Goal: Task Accomplishment & Management: Manage account settings

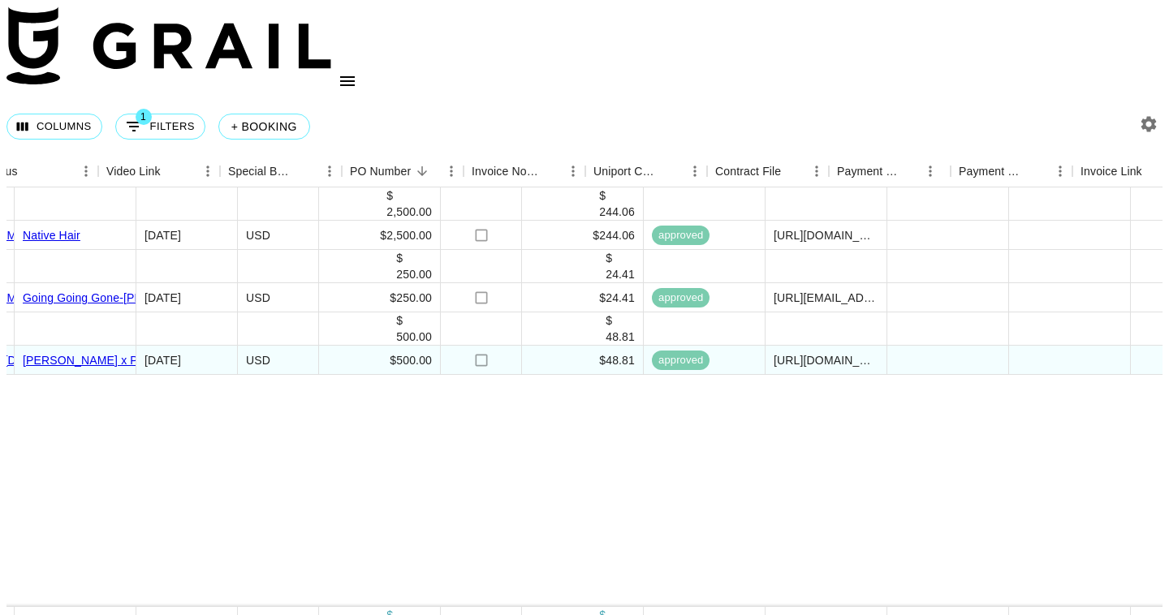
scroll to position [0, 407]
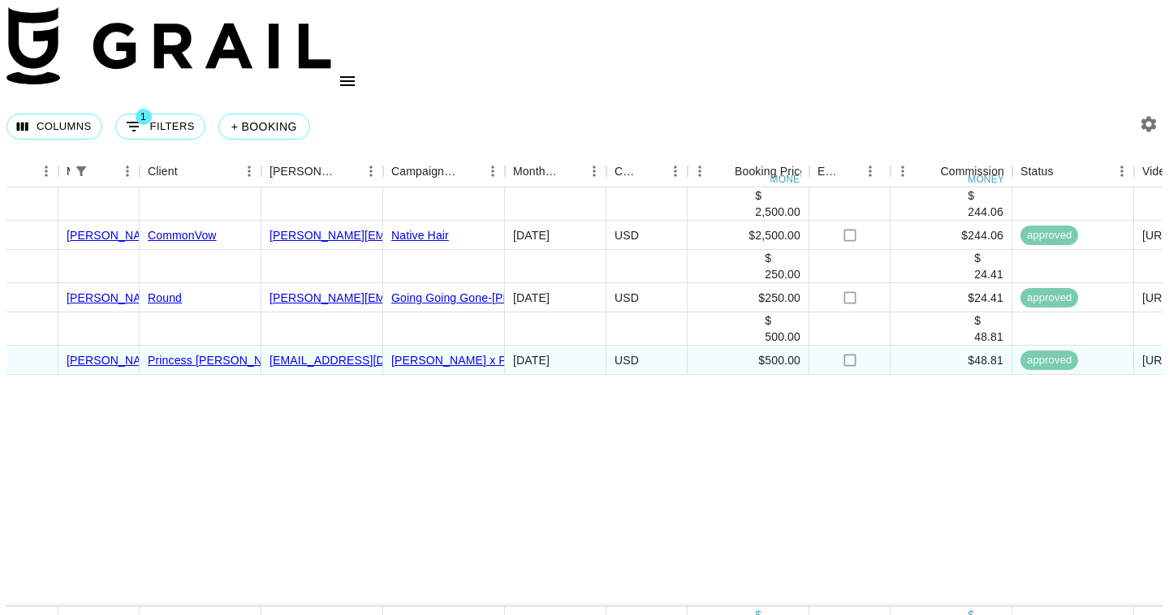
click at [364, 65] on button "open drawer" at bounding box center [347, 81] width 32 height 32
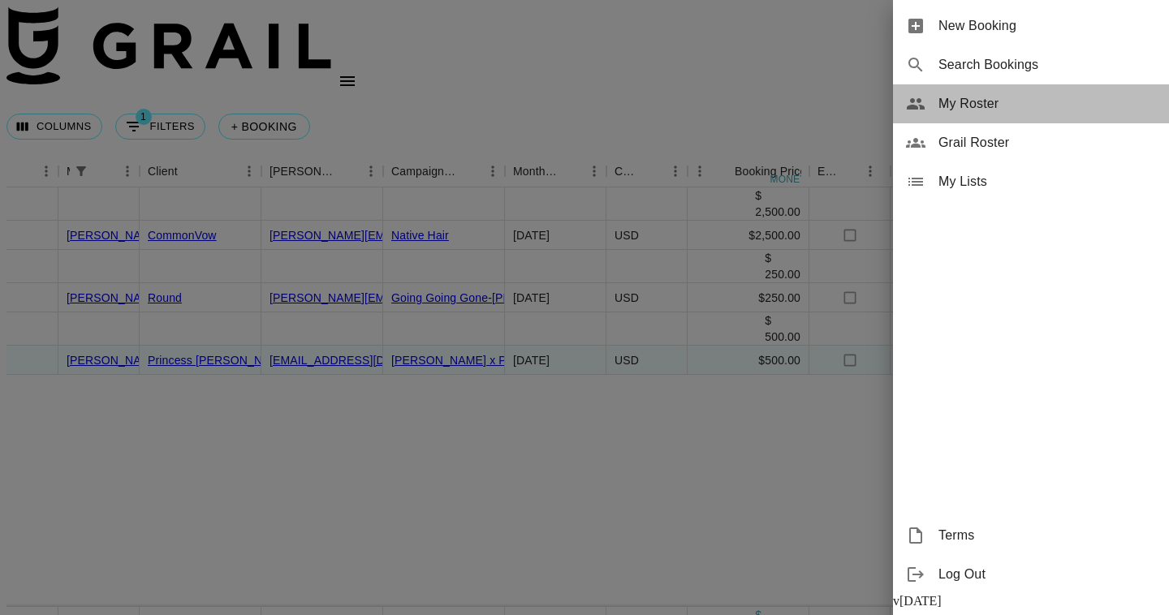
click at [943, 106] on span "My Roster" at bounding box center [1048, 103] width 218 height 19
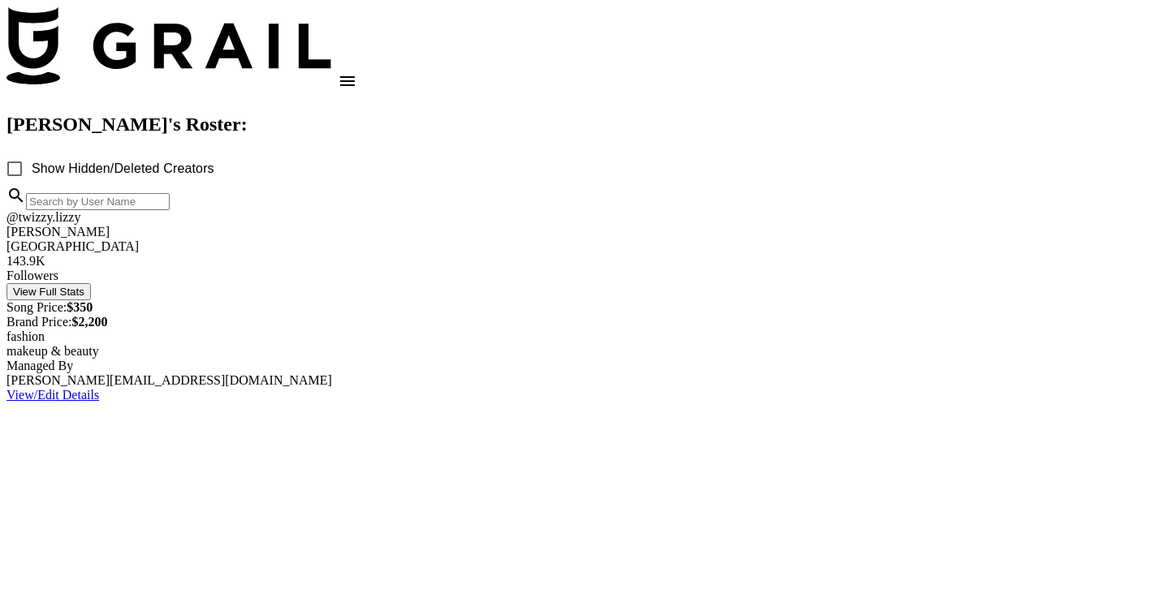
click at [99, 388] on link "View/Edit Details" at bounding box center [52, 395] width 93 height 14
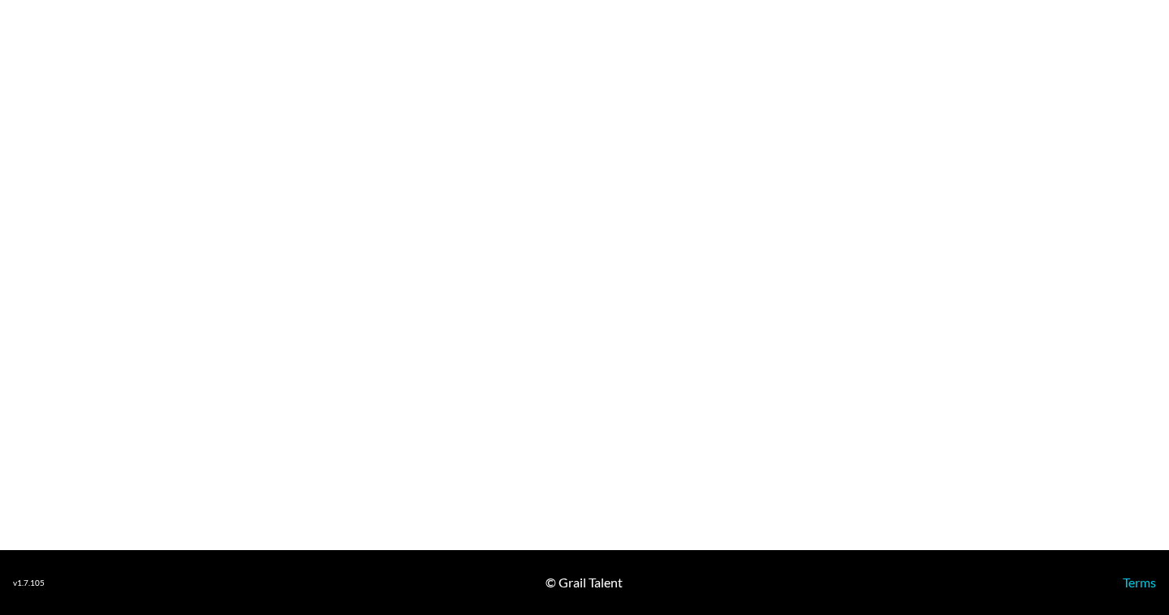
select select "USD"
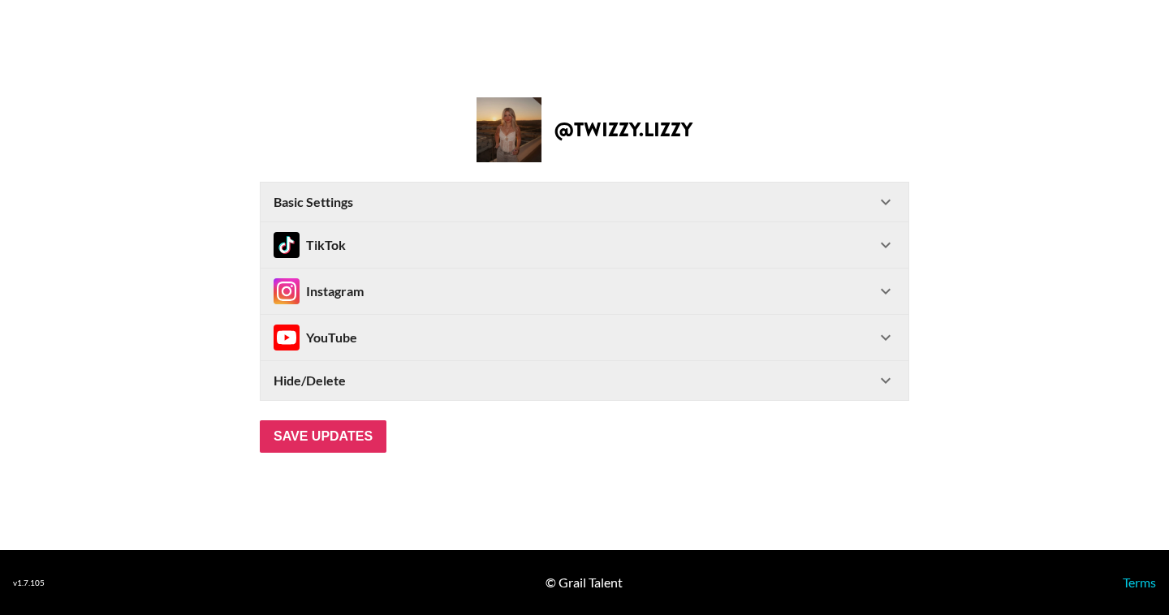
click at [884, 381] on icon at bounding box center [886, 381] width 10 height 6
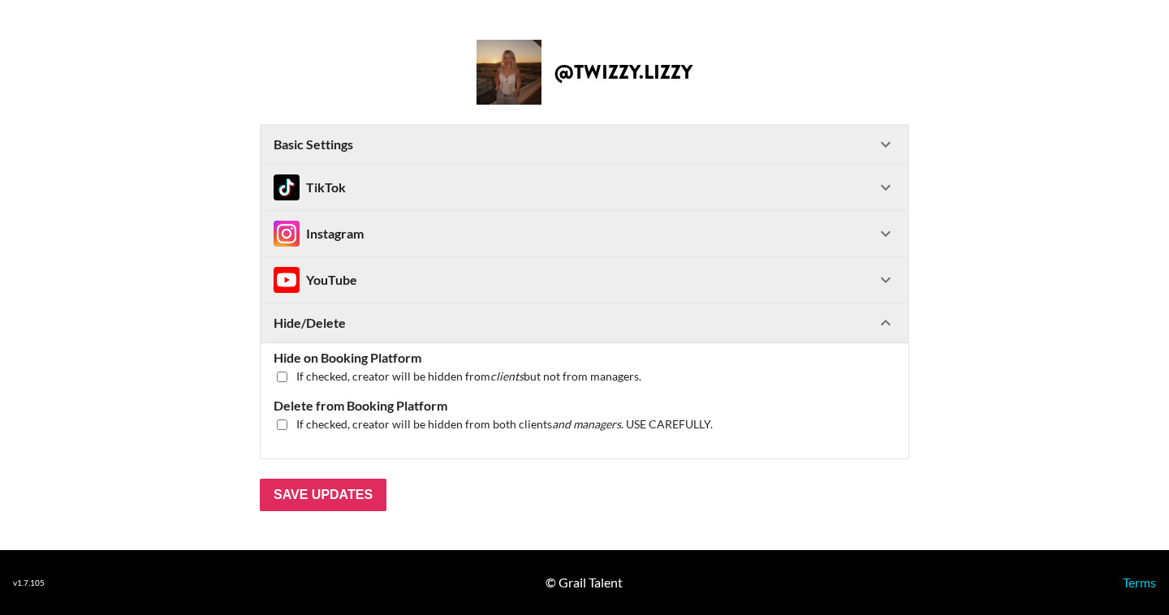
click at [998, 330] on main "@ twizzy.lizzy Basic Settings Airtable ID: rec2QcQR2o81GPdnu Manager(s) [PERSON…" at bounding box center [584, 276] width 1143 height 472
click at [990, 243] on main "@ twizzy.lizzy Basic Settings Airtable ID: rec2QcQR2o81GPdnu Manager(s) [PERSON…" at bounding box center [584, 276] width 1143 height 472
